Goal: Task Accomplishment & Management: Manage account settings

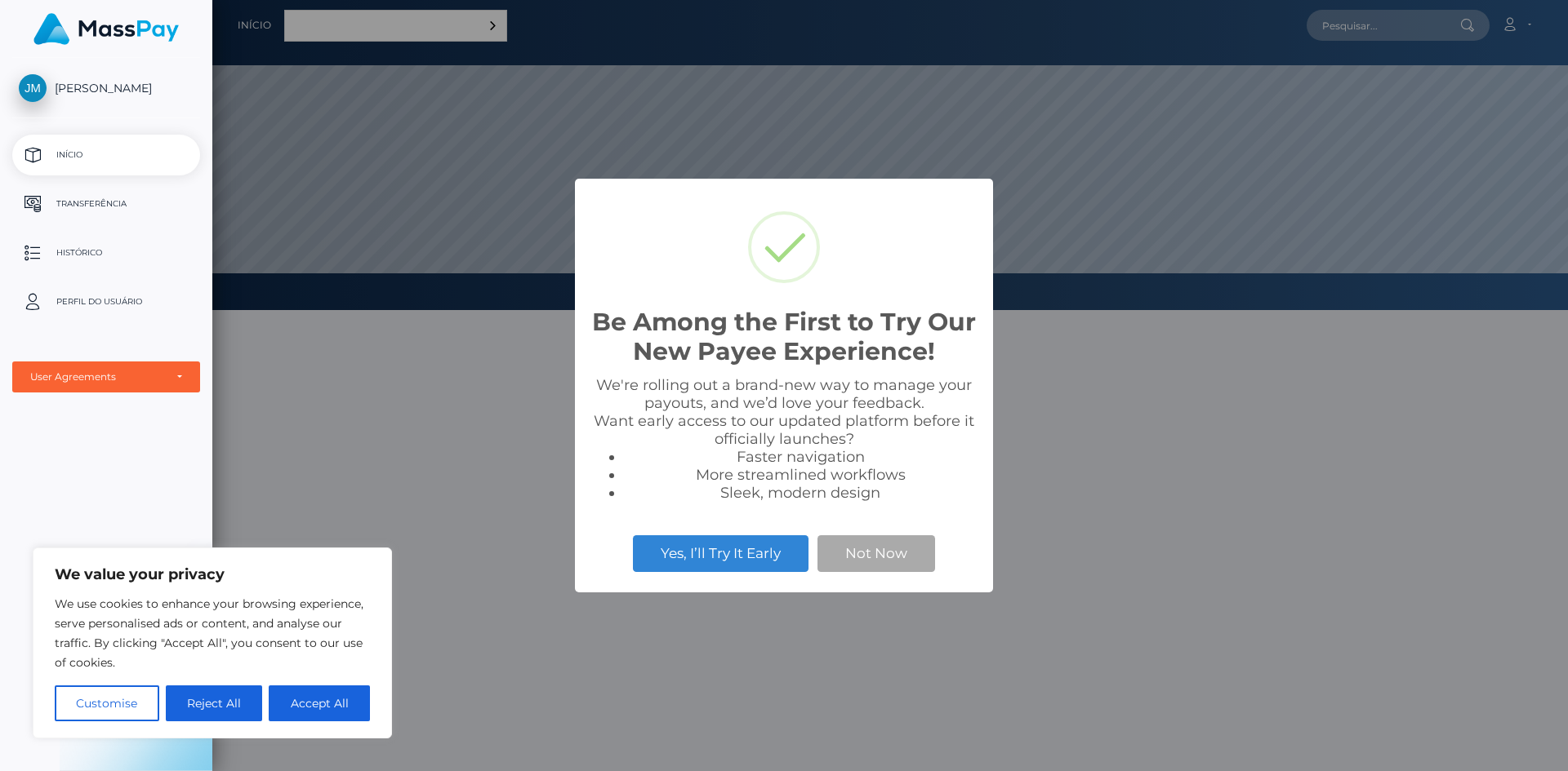
scroll to position [310, 1355]
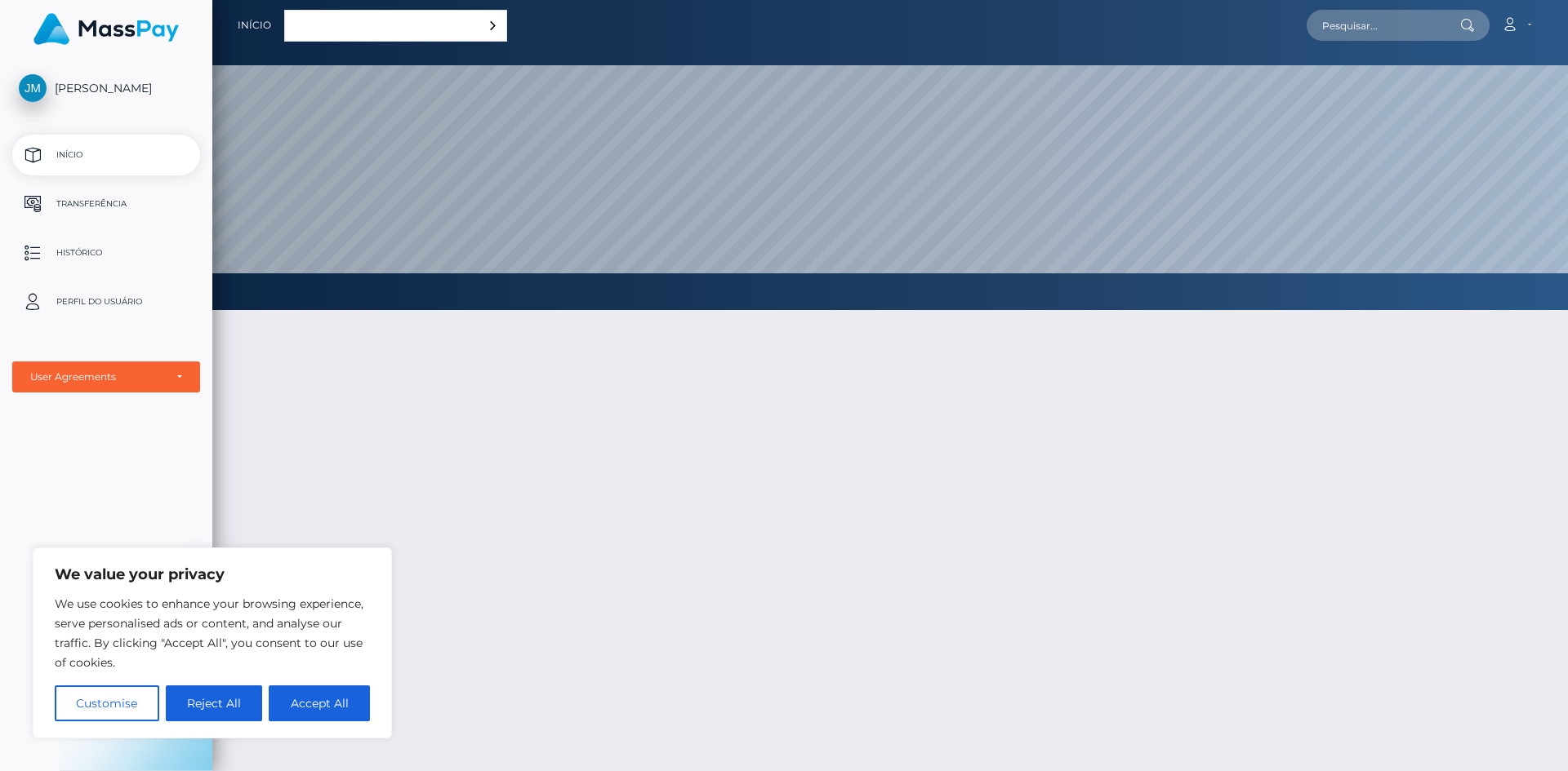
click at [314, 21] on link "Português ([GEOGRAPHIC_DATA])" at bounding box center [396, 26] width 222 height 30
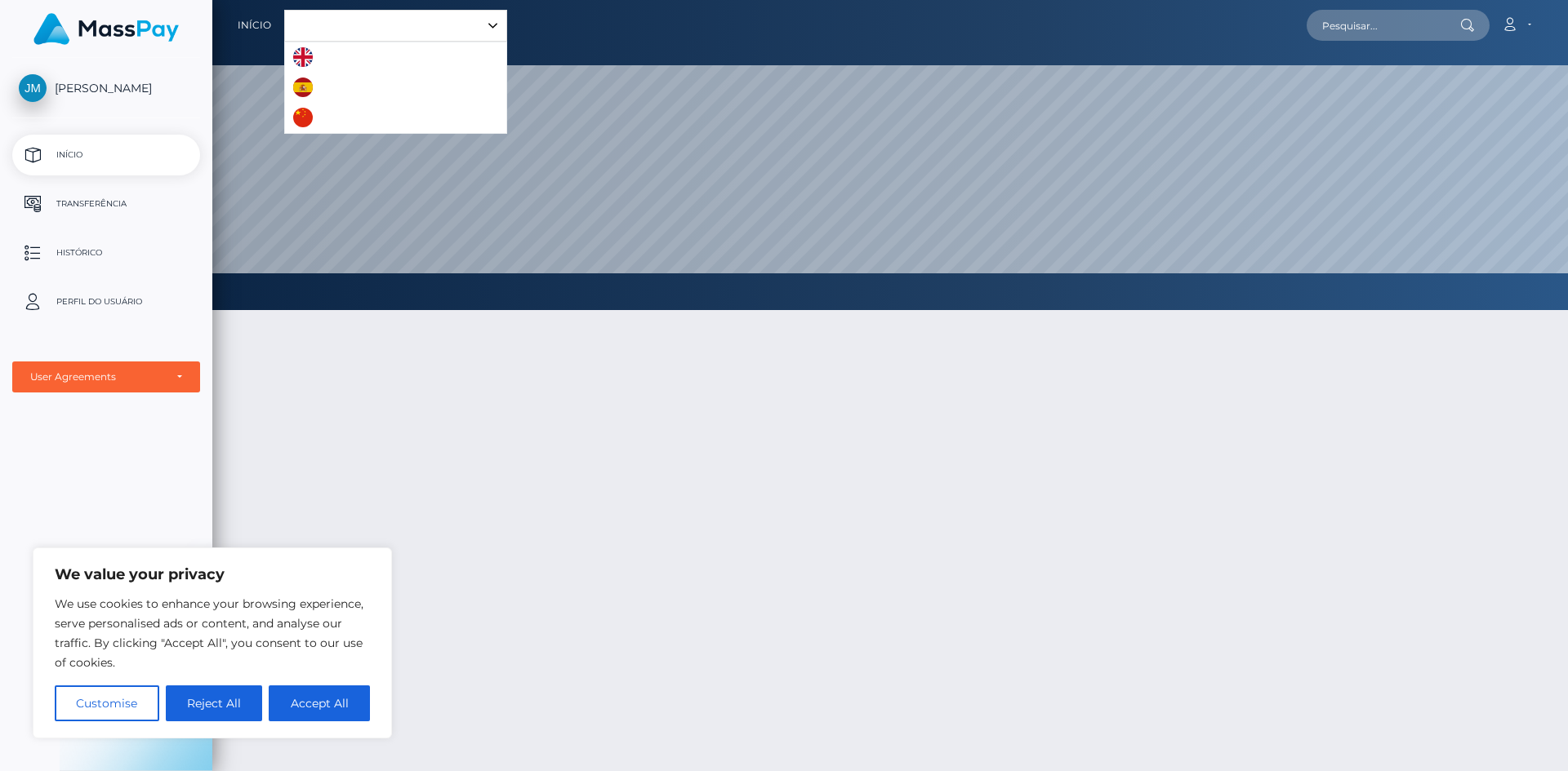
click at [315, 20] on link "Português ([GEOGRAPHIC_DATA])" at bounding box center [396, 26] width 222 height 30
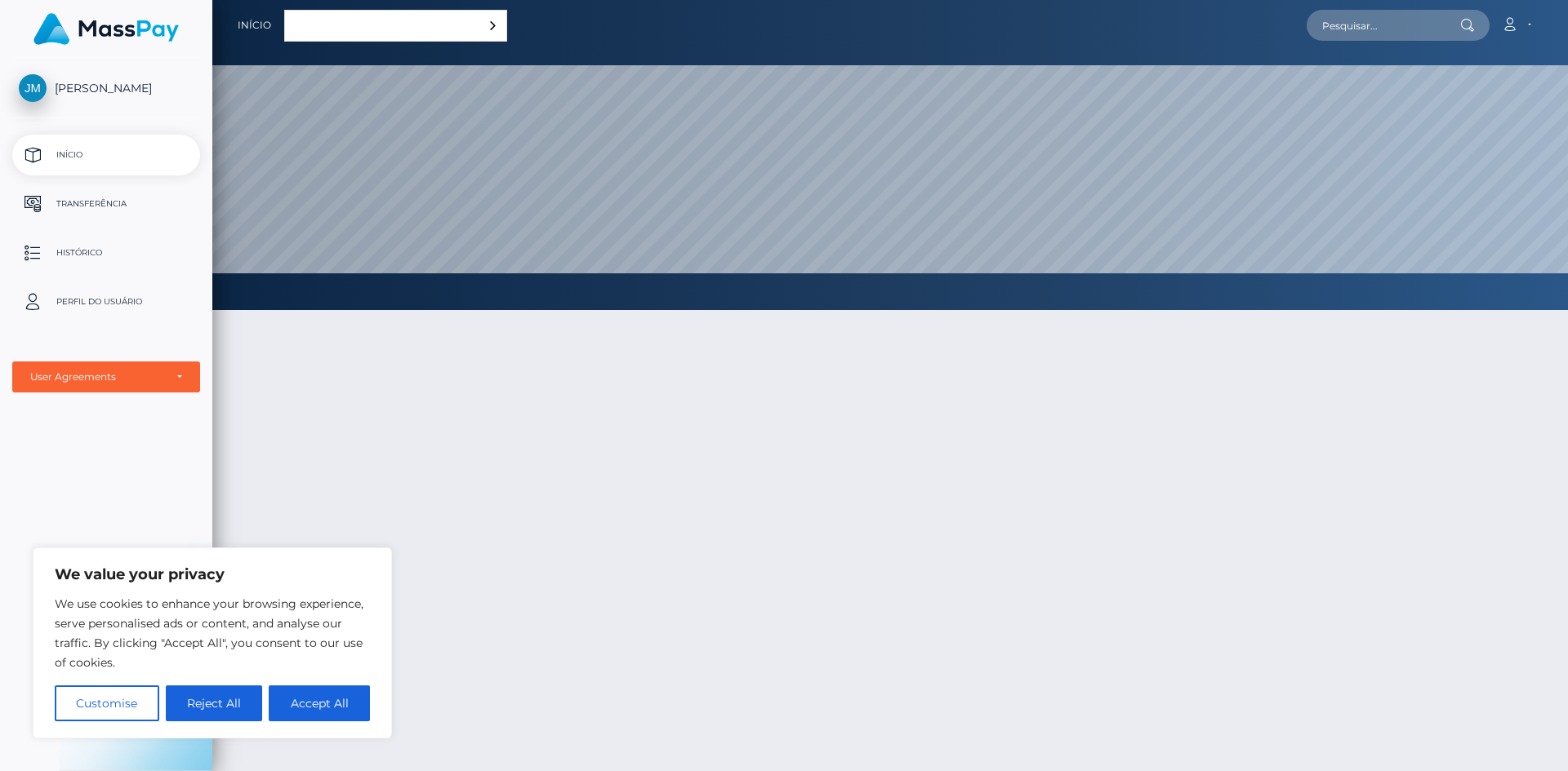
click at [335, 19] on link "Português ([GEOGRAPHIC_DATA])" at bounding box center [396, 26] width 222 height 30
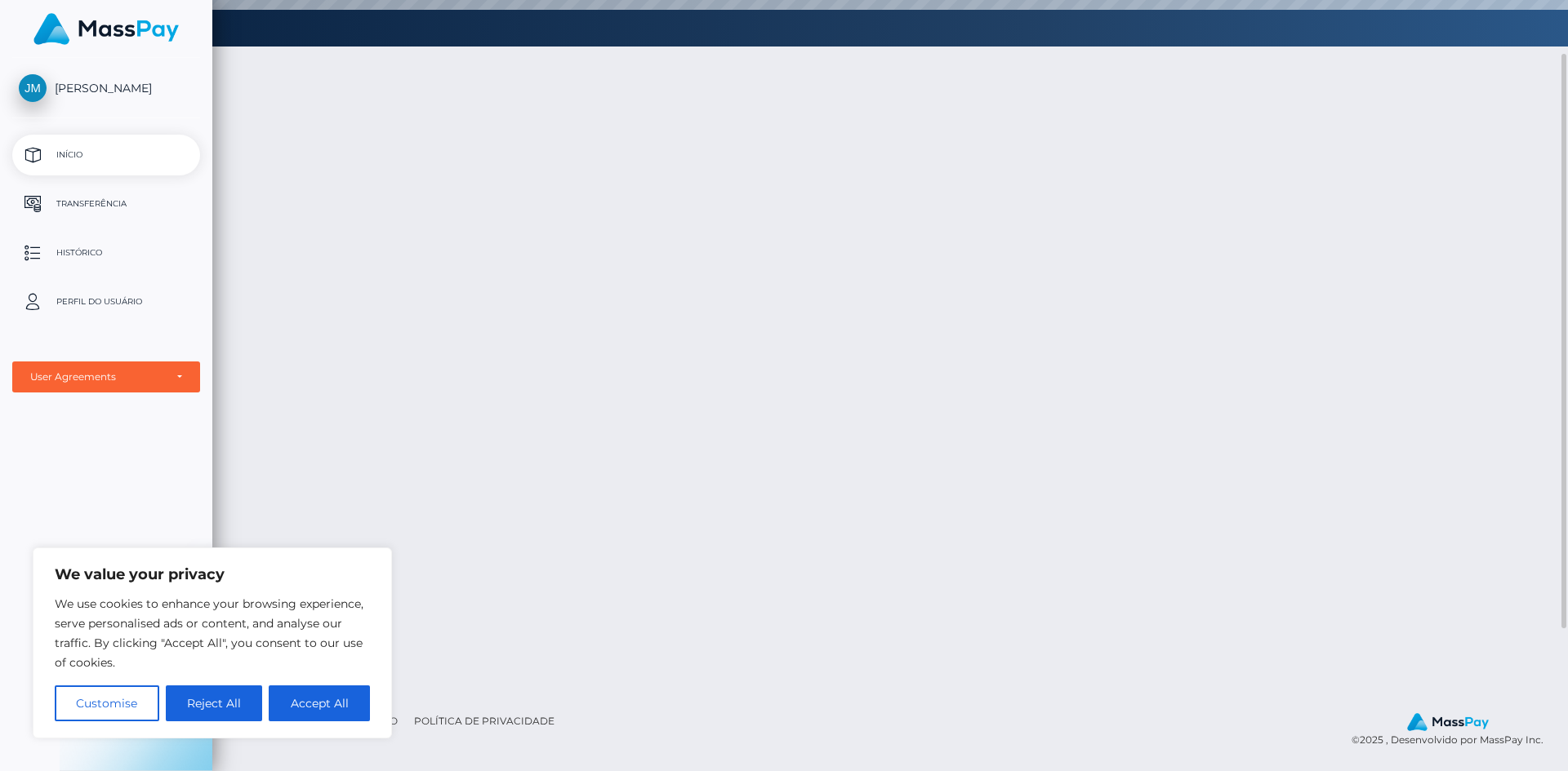
scroll to position [0, 0]
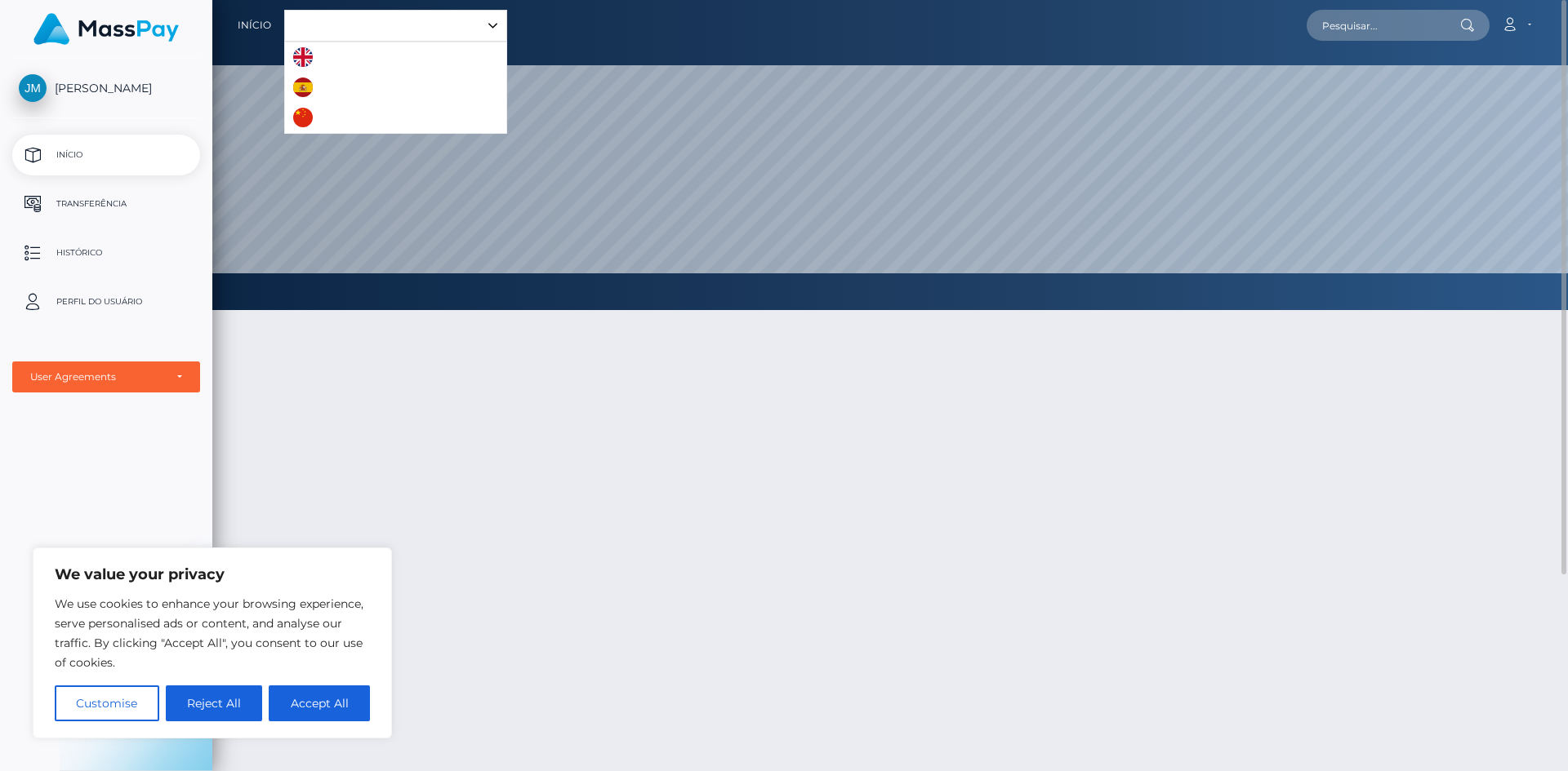
click at [78, 84] on span "[PERSON_NAME]" at bounding box center [106, 88] width 187 height 14
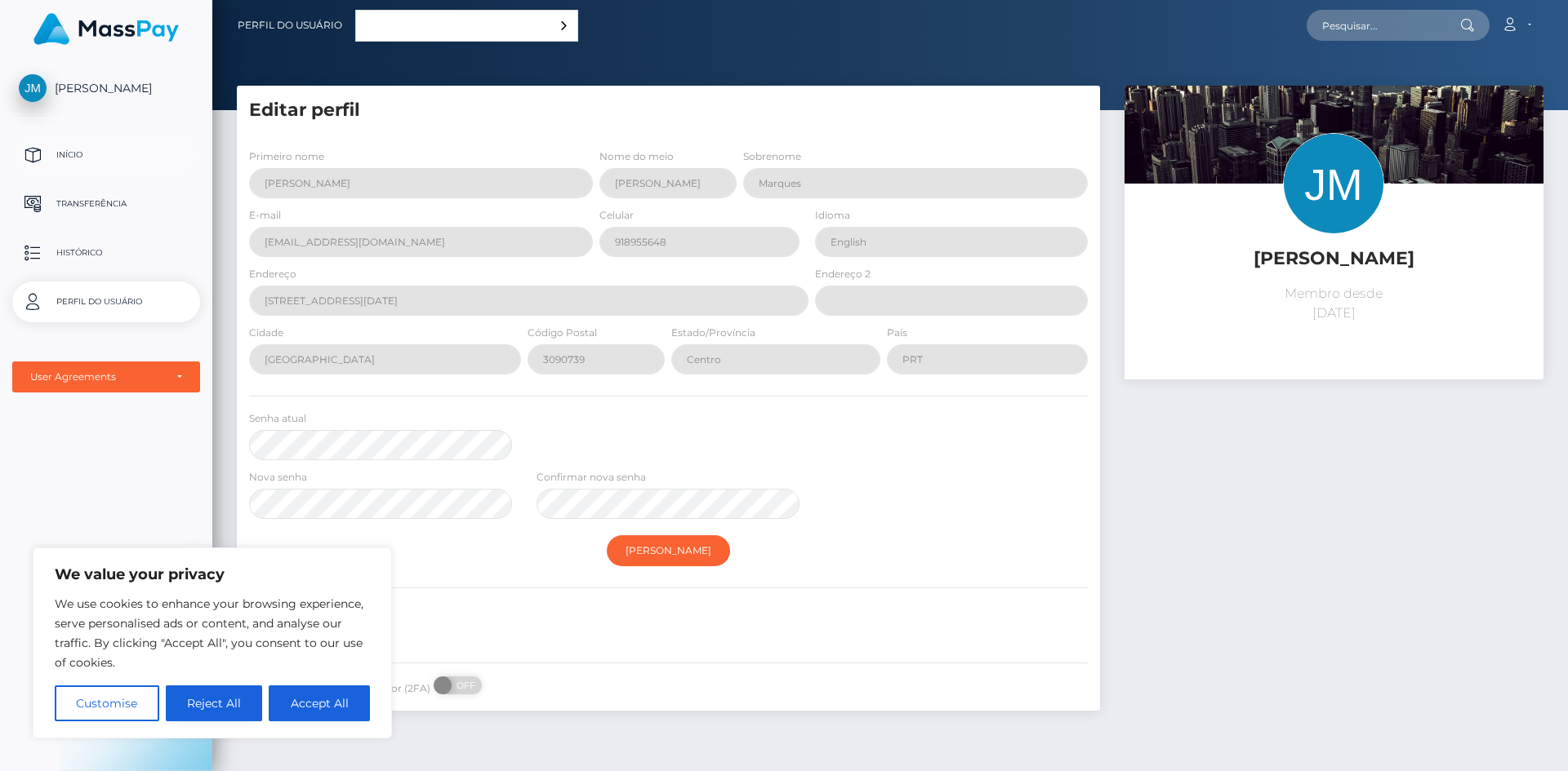
click at [79, 143] on p "Início" at bounding box center [106, 154] width 175 height 24
click at [86, 212] on p "Transferência" at bounding box center [106, 204] width 175 height 24
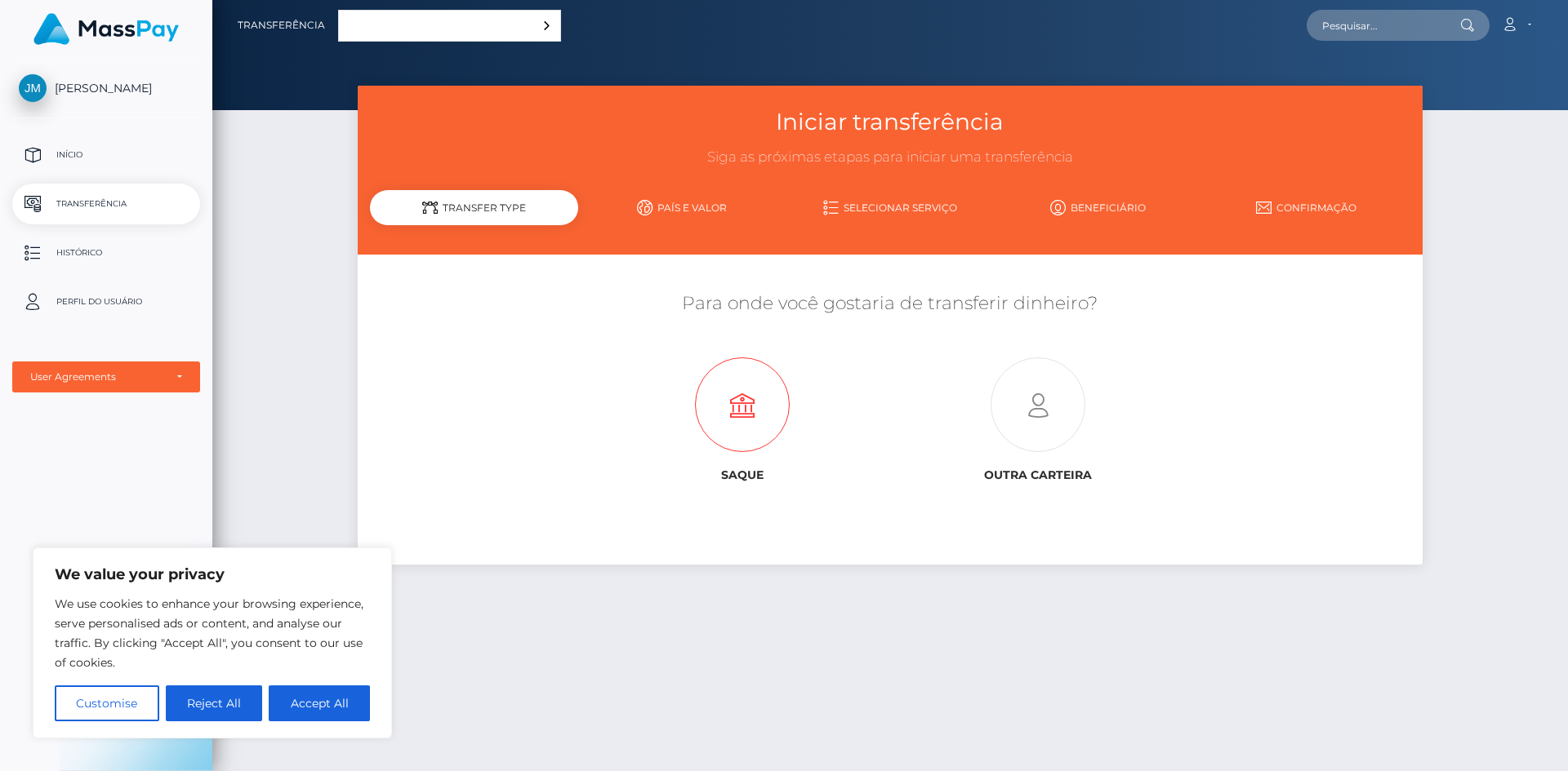
click at [707, 384] on icon at bounding box center [743, 406] width 296 height 95
click at [684, 219] on link "País e valor" at bounding box center [683, 208] width 208 height 29
click at [914, 212] on link "Selecionar serviço" at bounding box center [891, 208] width 208 height 29
click at [1127, 212] on link "Beneficiário" at bounding box center [1098, 208] width 208 height 29
click at [345, 721] on button "Accept All" at bounding box center [319, 704] width 101 height 36
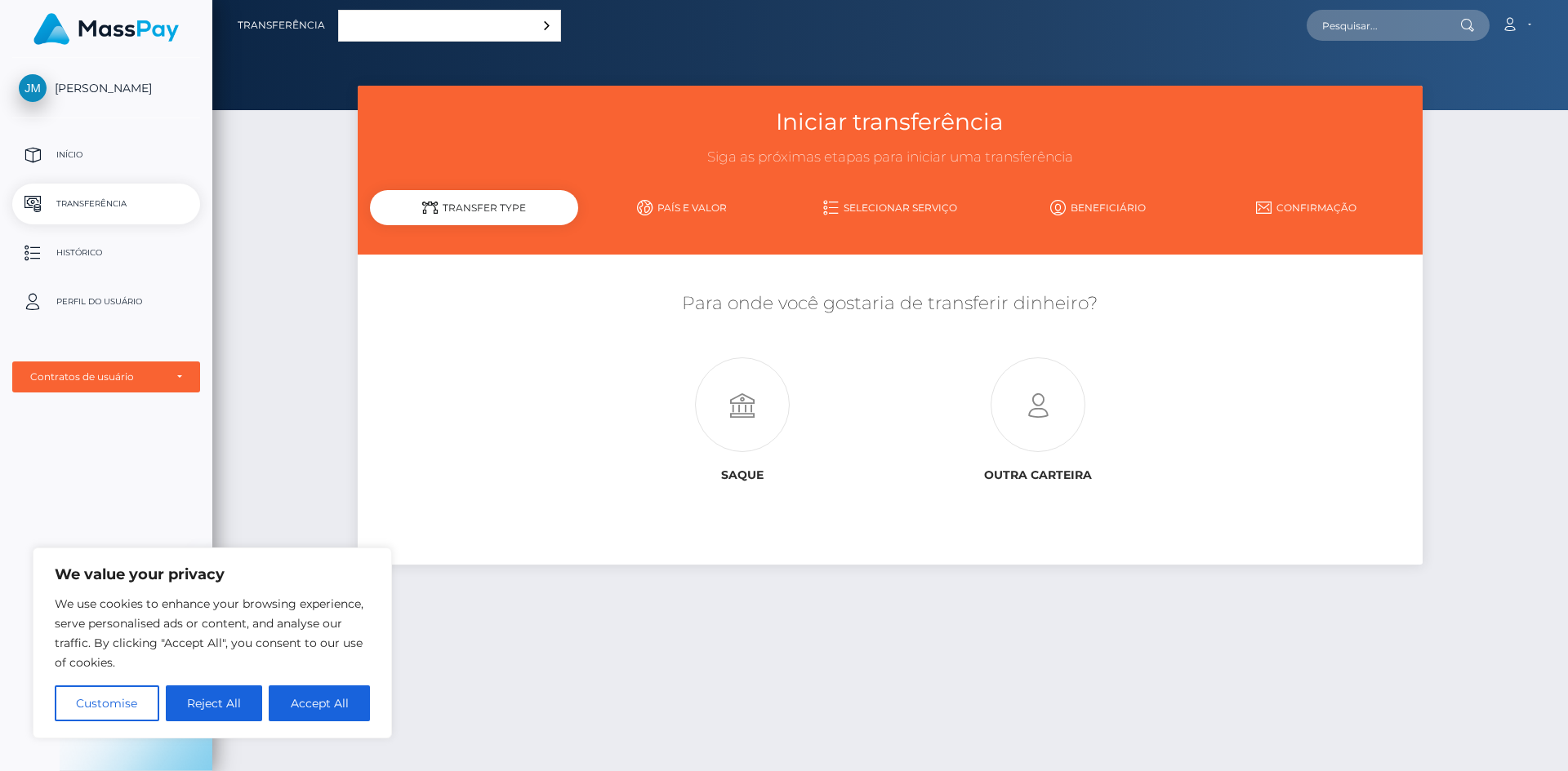
checkbox input "true"
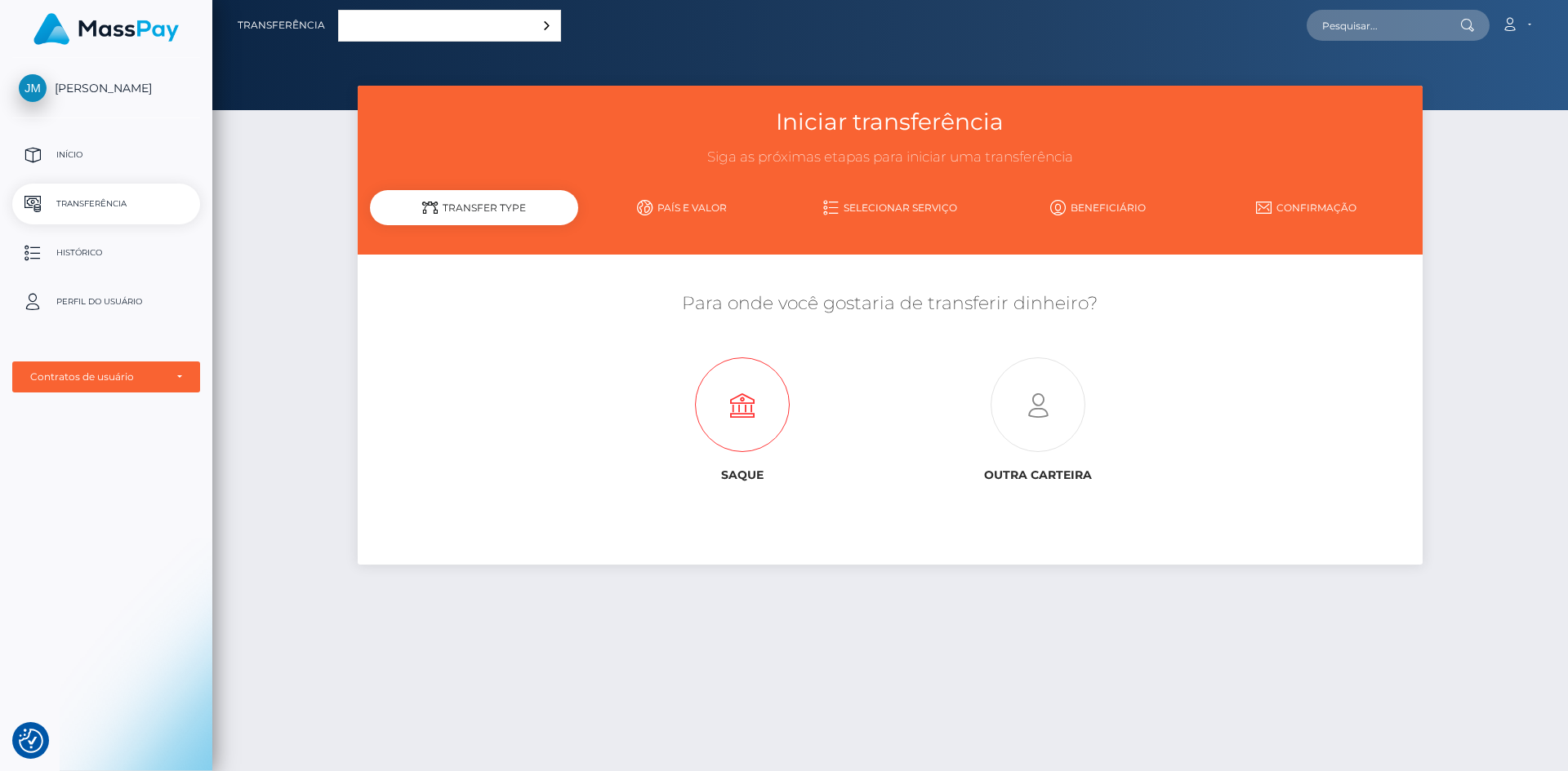
click at [698, 405] on icon at bounding box center [743, 406] width 296 height 95
click at [105, 307] on p "Perfil do usuário" at bounding box center [106, 301] width 175 height 24
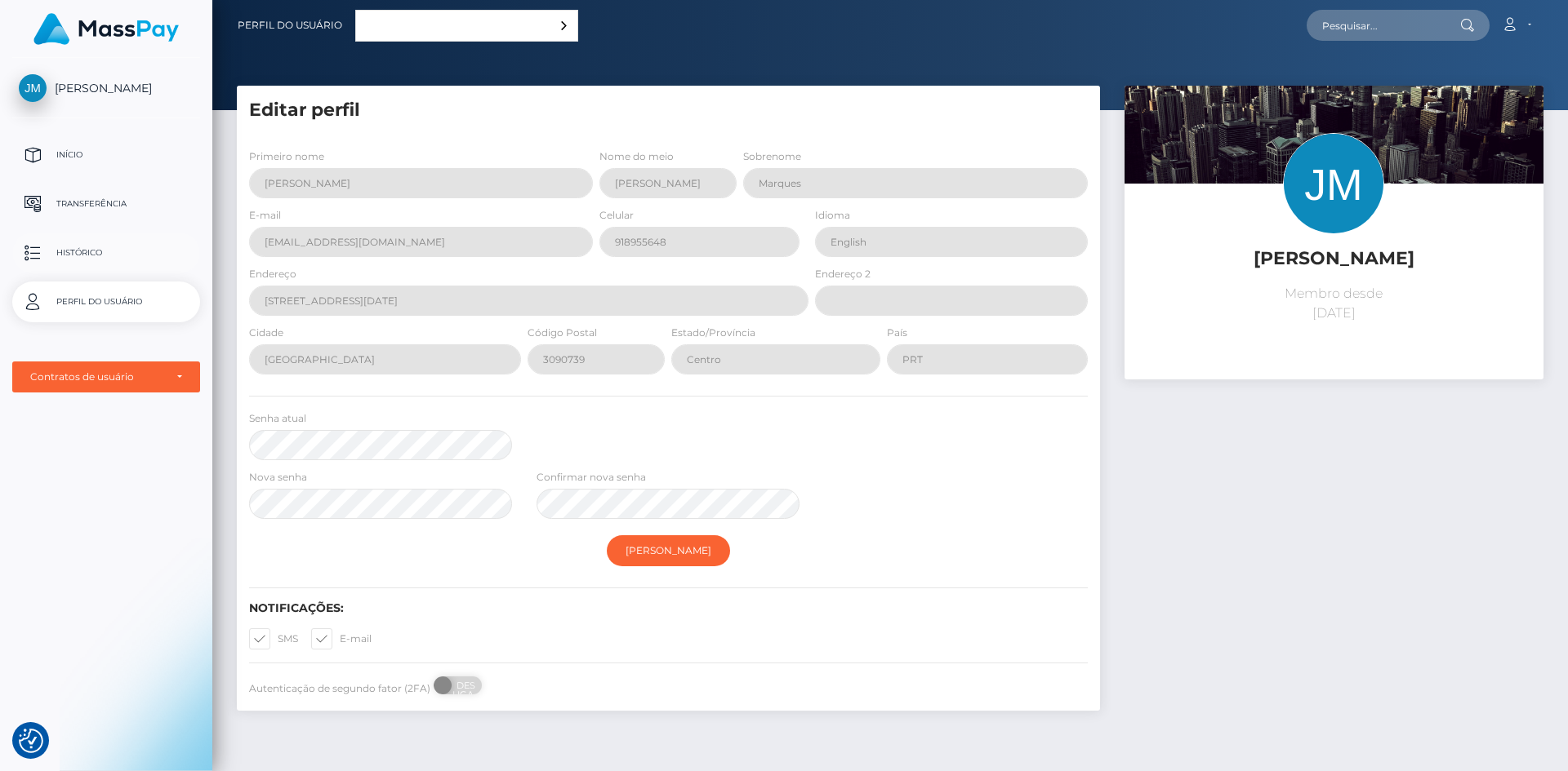
click at [77, 251] on p "Histórico" at bounding box center [106, 253] width 175 height 24
